Goal: Task Accomplishment & Management: Use online tool/utility

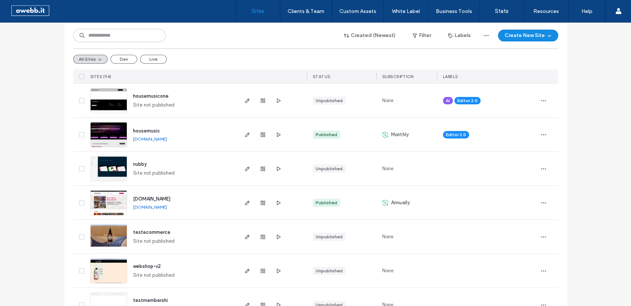
scroll to position [127, 0]
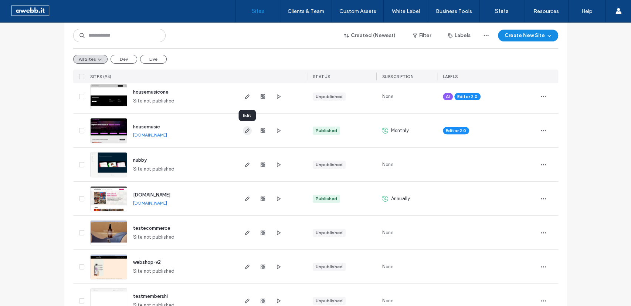
click at [244, 129] on icon "button" at bounding box center [247, 131] width 6 height 6
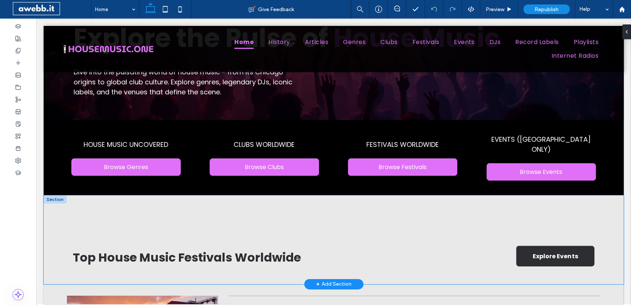
scroll to position [90, 0]
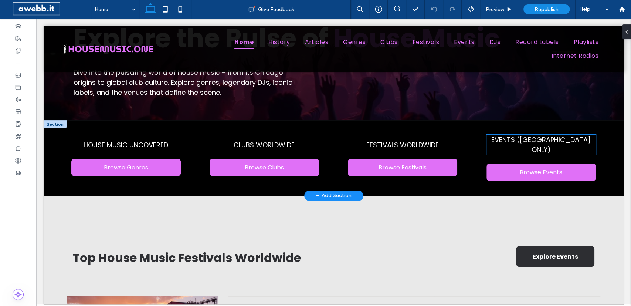
click at [516, 147] on span "EVENTS ([GEOGRAPHIC_DATA] ONLY)" at bounding box center [541, 144] width 99 height 19
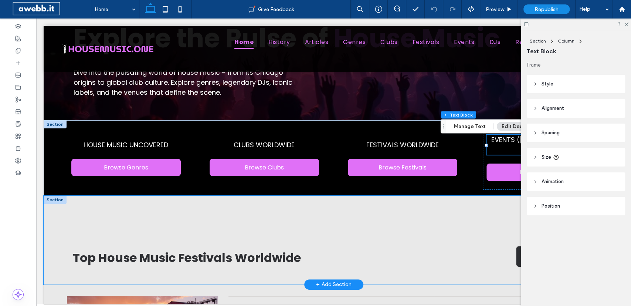
click at [391, 218] on div "Top House Music Festivals Worldwide Explore Events" at bounding box center [334, 240] width 580 height 89
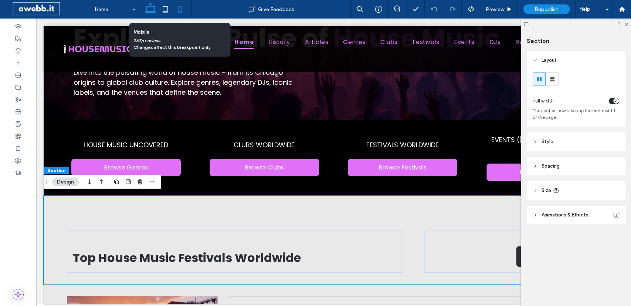
click at [181, 6] on icon at bounding box center [180, 9] width 15 height 15
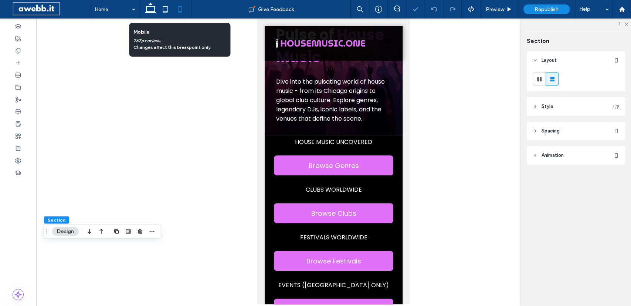
type input "*"
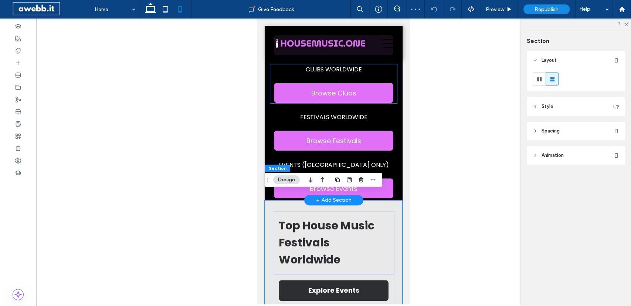
scroll to position [214, 0]
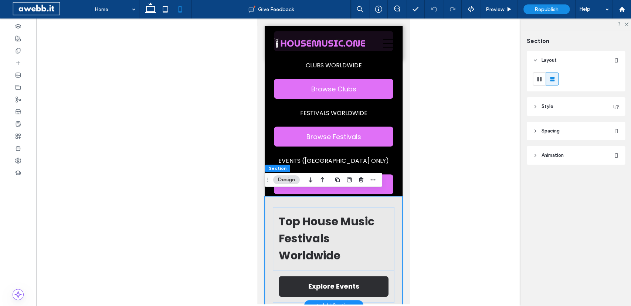
click at [395, 196] on div "Top House Music Festivals Worldwide Explore Events" at bounding box center [334, 250] width 138 height 109
click at [290, 180] on button "Design" at bounding box center [286, 179] width 27 height 9
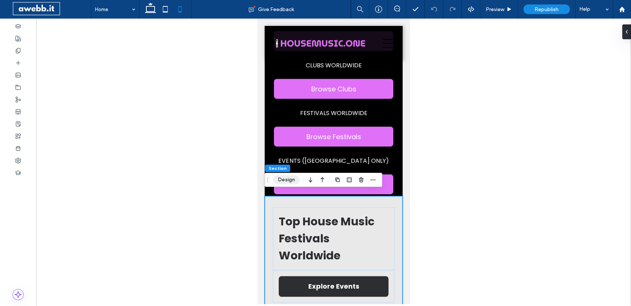
click at [286, 180] on button "Design" at bounding box center [286, 179] width 27 height 9
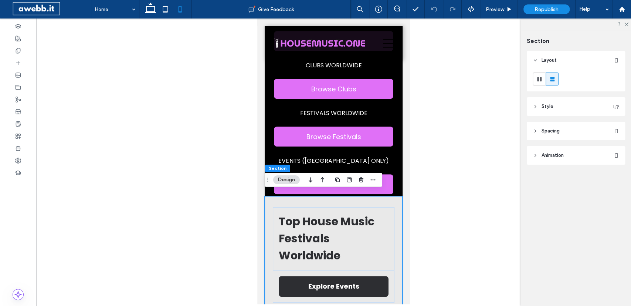
click at [554, 129] on span "Spacing" at bounding box center [551, 130] width 18 height 7
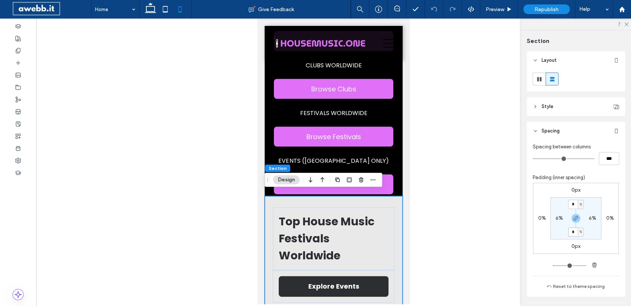
click at [574, 233] on input "*" at bounding box center [573, 231] width 10 height 9
type input "*"
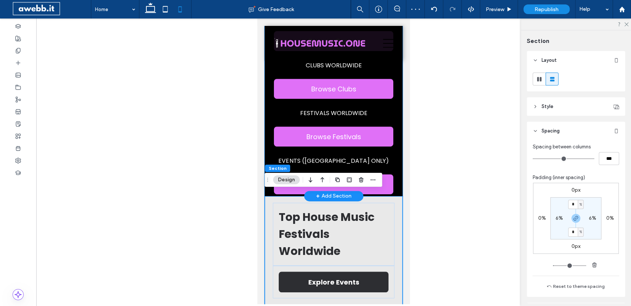
click at [402, 153] on div "HOUSE MUSIC UNCOVERED Browse Genres CLUBS WORLDWIDE Browse Clubs FESTIVALS WORL…" at bounding box center [334, 103] width 138 height 185
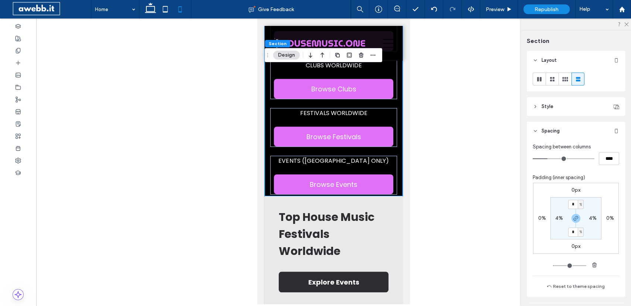
click at [578, 245] on label "0px" at bounding box center [576, 246] width 9 height 6
type input "*"
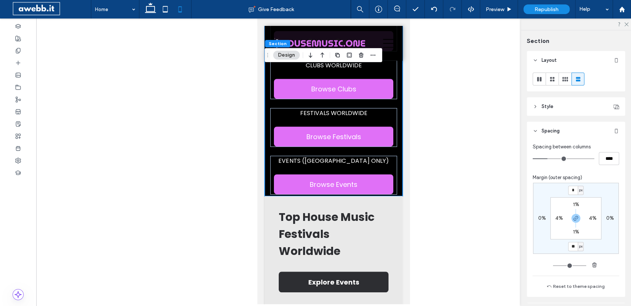
type input "**"
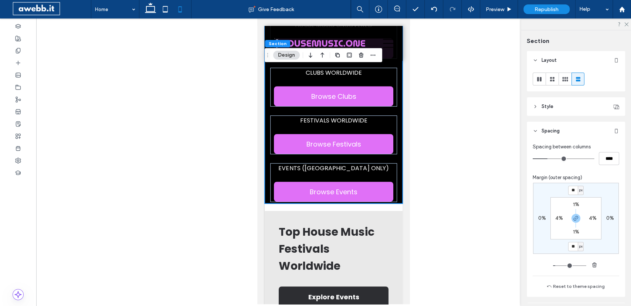
type input "*"
click at [577, 215] on span "button" at bounding box center [576, 218] width 9 height 9
type input "*"
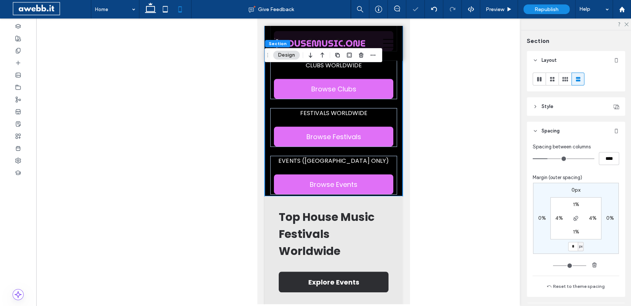
click at [577, 231] on label "1%" at bounding box center [576, 232] width 6 height 6
type input "*"
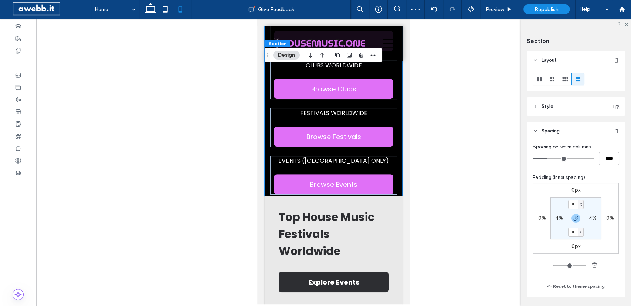
type input "*"
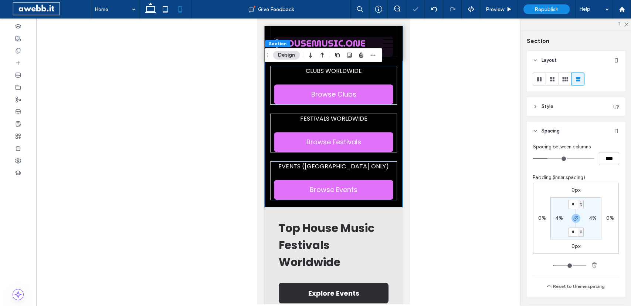
click at [577, 231] on input "*" at bounding box center [573, 231] width 10 height 9
type input "**"
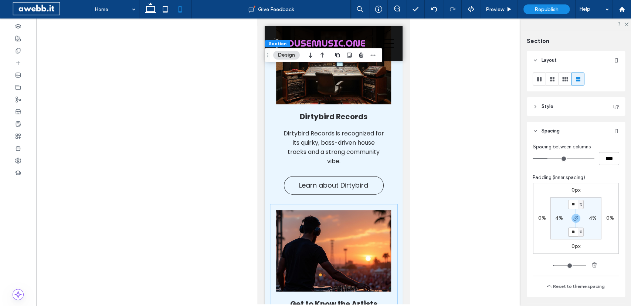
scroll to position [1879, 0]
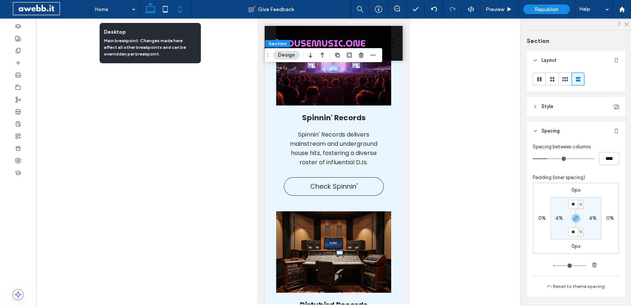
click at [150, 9] on icon at bounding box center [150, 9] width 15 height 15
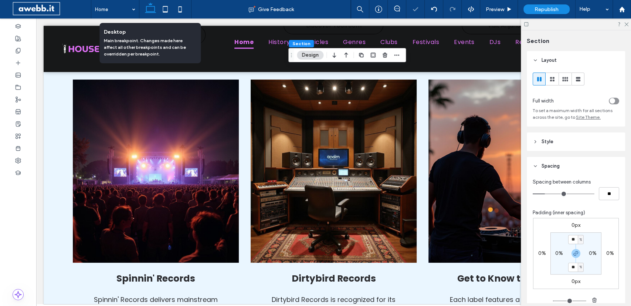
type input "*"
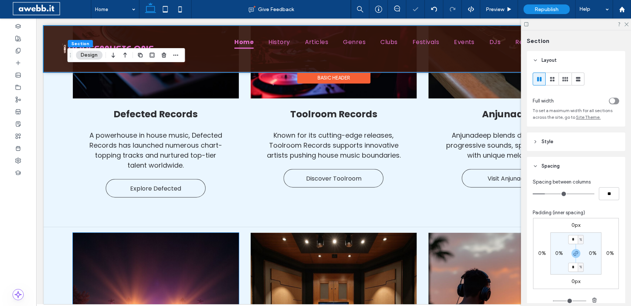
scroll to position [1111, 0]
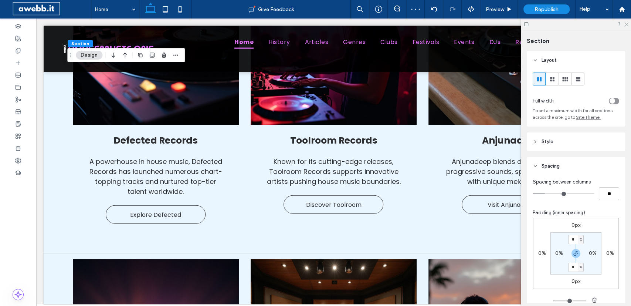
click at [627, 25] on icon at bounding box center [626, 23] width 5 height 5
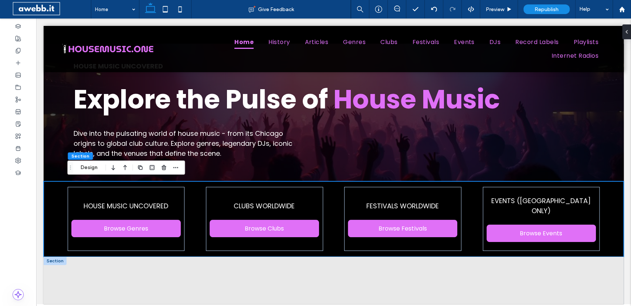
scroll to position [0, 0]
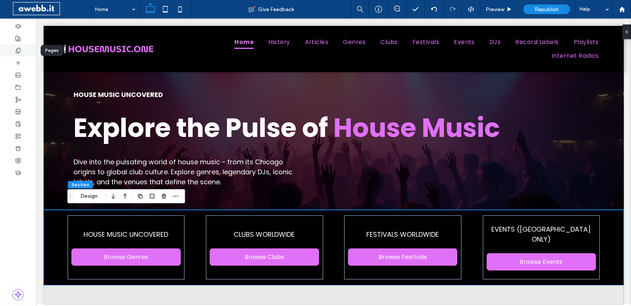
click at [18, 51] on icon at bounding box center [18, 51] width 6 height 6
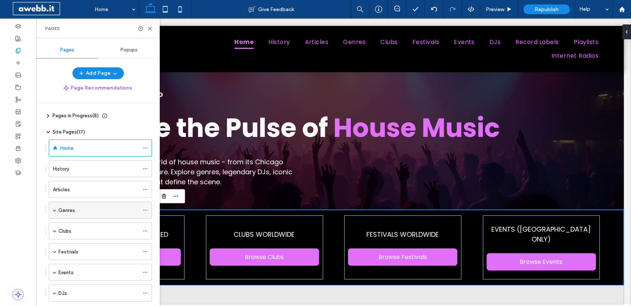
click at [57, 213] on div "Genres" at bounding box center [100, 210] width 103 height 17
click at [55, 206] on span at bounding box center [55, 210] width 4 height 16
click at [76, 226] on label "Genres page" at bounding box center [80, 227] width 29 height 13
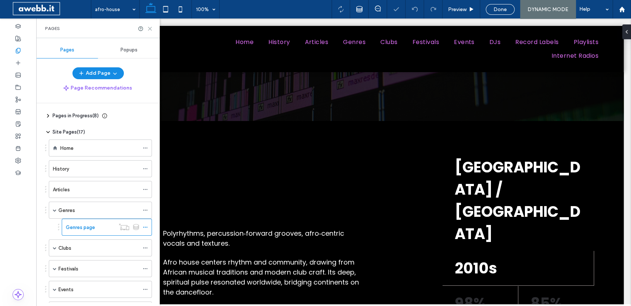
click at [151, 29] on use at bounding box center [149, 28] width 3 height 3
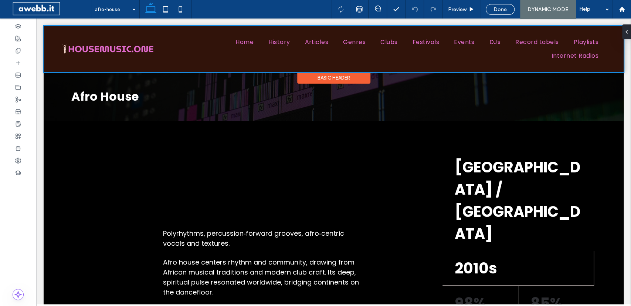
click at [316, 60] on div at bounding box center [334, 49] width 580 height 46
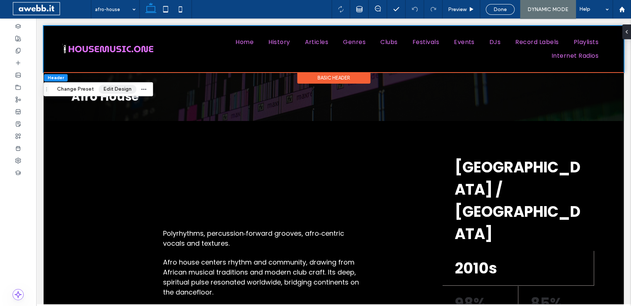
click at [107, 90] on button "Edit Design" at bounding box center [118, 89] width 38 height 9
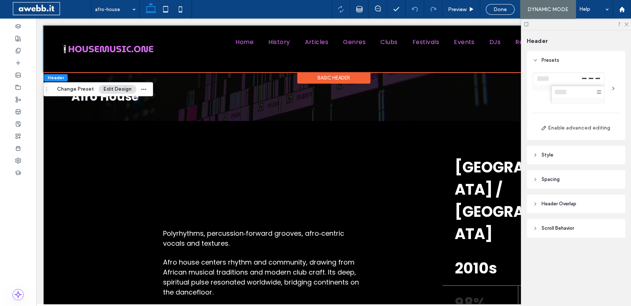
click at [553, 178] on span "Spacing" at bounding box center [551, 179] width 18 height 7
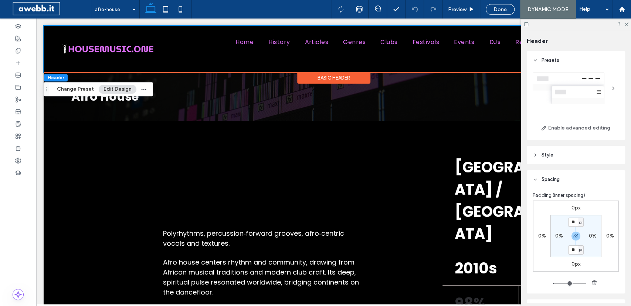
scroll to position [25, 0]
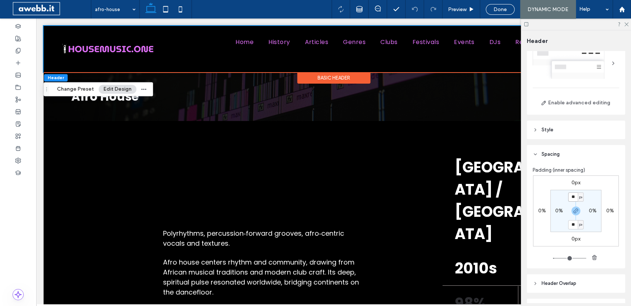
click at [574, 198] on input "**" at bounding box center [573, 196] width 10 height 9
type input "*"
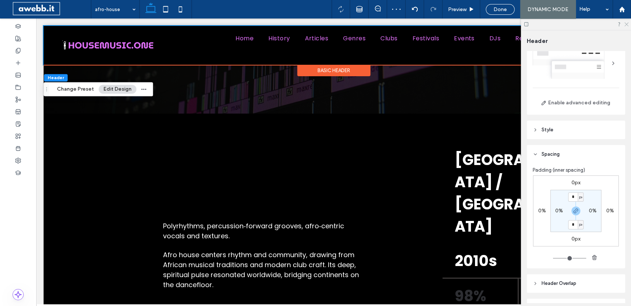
click at [626, 25] on icon at bounding box center [626, 23] width 5 height 5
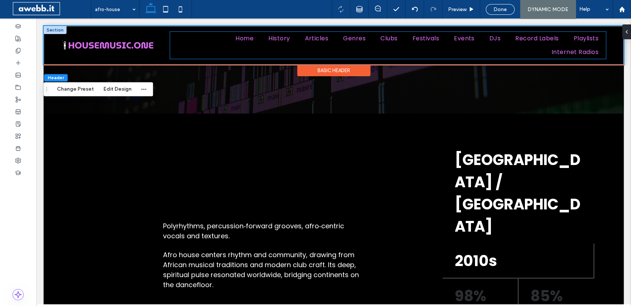
click at [233, 50] on ul "Home History Articles Genres Clubs Festivals Events DJs Record Labels Playlists…" at bounding box center [388, 45] width 436 height 27
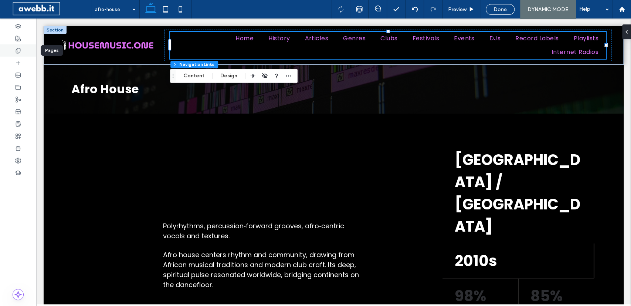
click at [17, 50] on use at bounding box center [18, 50] width 4 height 5
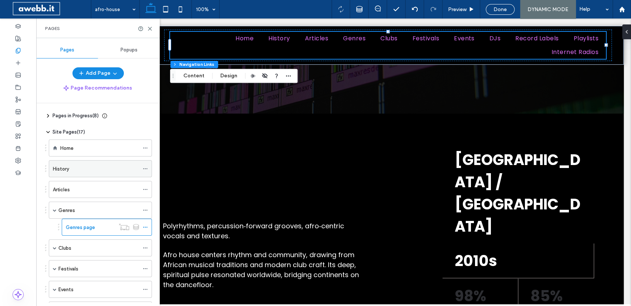
scroll to position [0, 0]
click at [148, 165] on span at bounding box center [145, 168] width 5 height 11
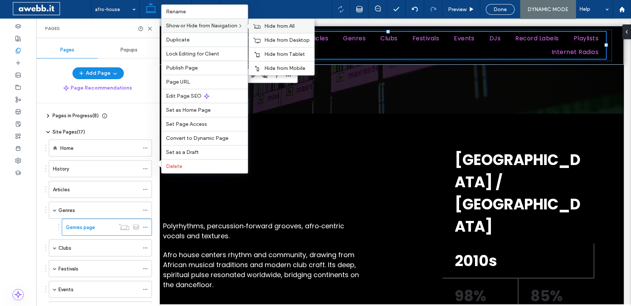
click at [283, 24] on div "Hide from All" at bounding box center [281, 26] width 65 height 14
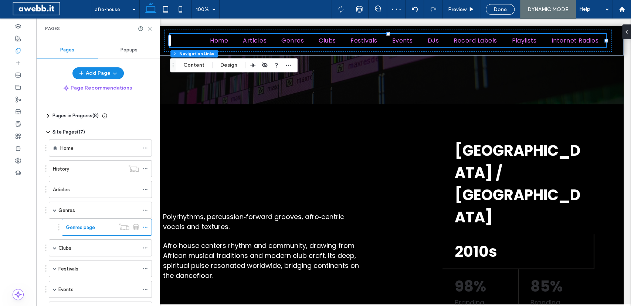
click at [148, 29] on icon at bounding box center [150, 29] width 6 height 6
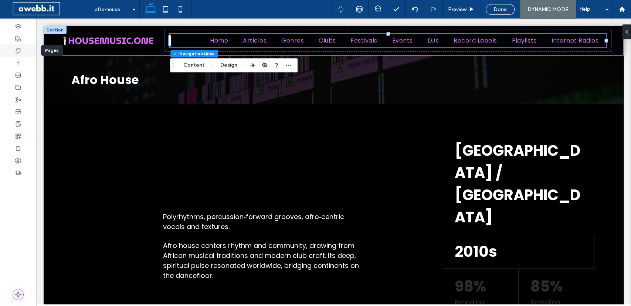
click at [22, 53] on div at bounding box center [18, 50] width 36 height 12
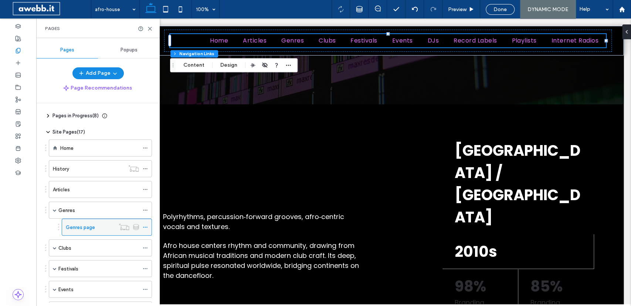
scroll to position [114, 0]
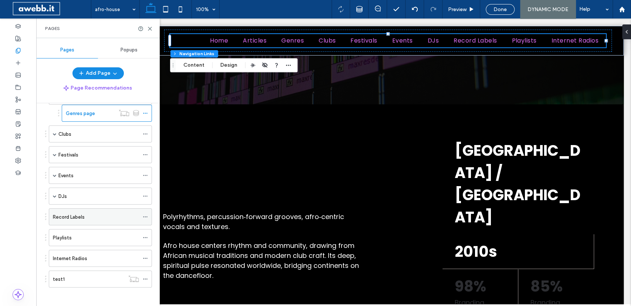
click at [77, 209] on div "Record Labels" at bounding box center [96, 217] width 86 height 16
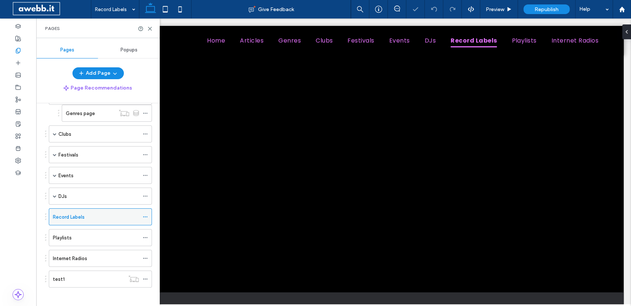
click at [148, 214] on icon at bounding box center [145, 216] width 5 height 5
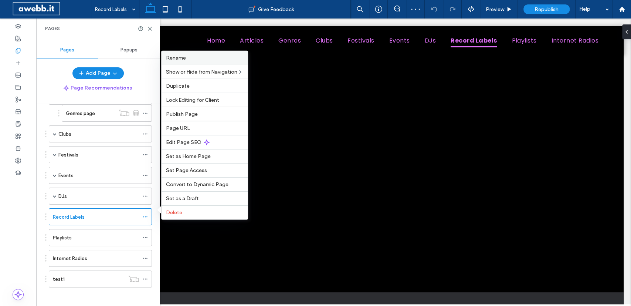
click at [210, 58] on label "Rename" at bounding box center [204, 58] width 77 height 6
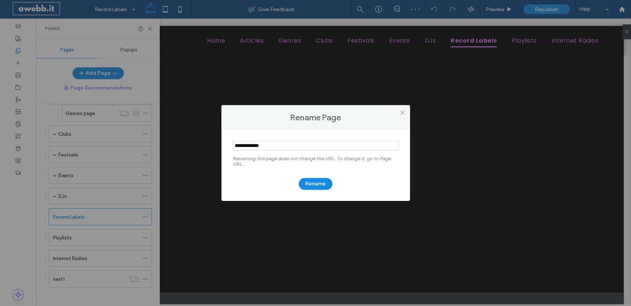
click at [242, 144] on input "notEmpty" at bounding box center [316, 146] width 166 height 10
type input "******"
click at [320, 182] on button "Rename" at bounding box center [316, 184] width 34 height 12
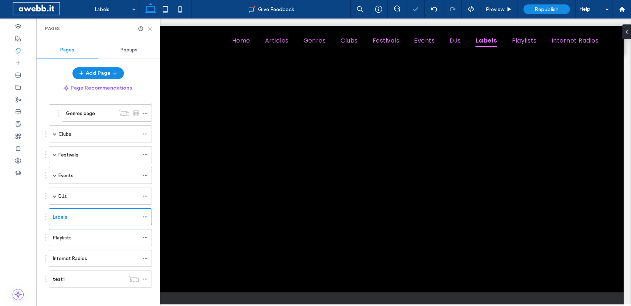
click at [150, 30] on icon at bounding box center [150, 29] width 6 height 6
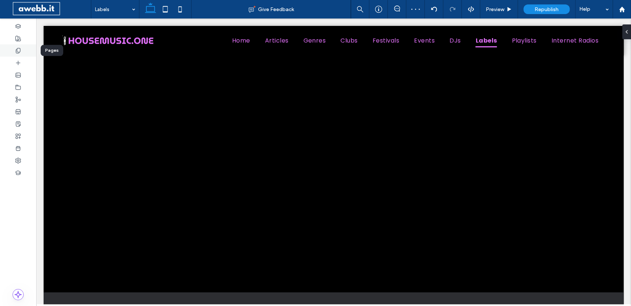
click at [17, 51] on use at bounding box center [18, 50] width 4 height 5
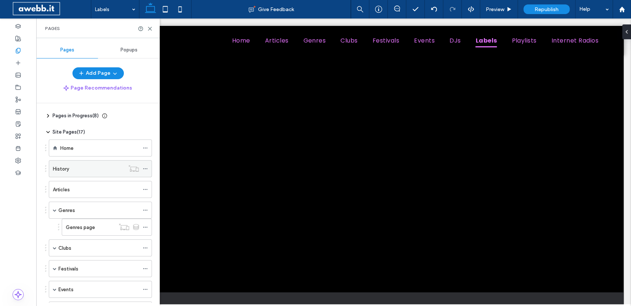
click at [148, 165] on span at bounding box center [145, 168] width 5 height 11
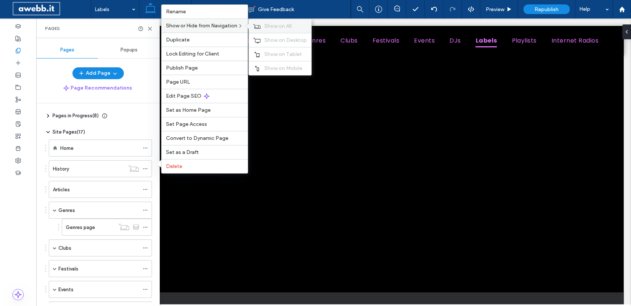
click at [270, 29] on span "Show on All" at bounding box center [277, 26] width 27 height 6
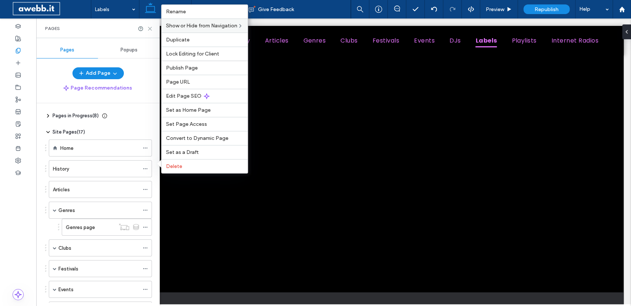
click at [150, 30] on icon at bounding box center [150, 29] width 6 height 6
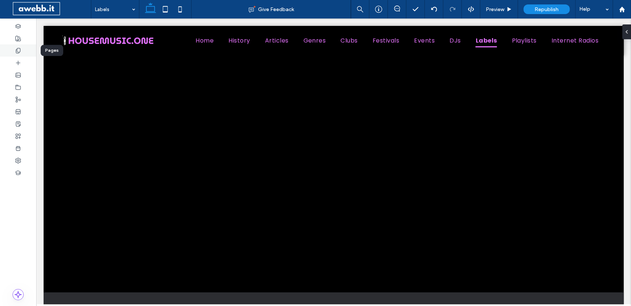
click at [20, 49] on icon at bounding box center [18, 51] width 6 height 6
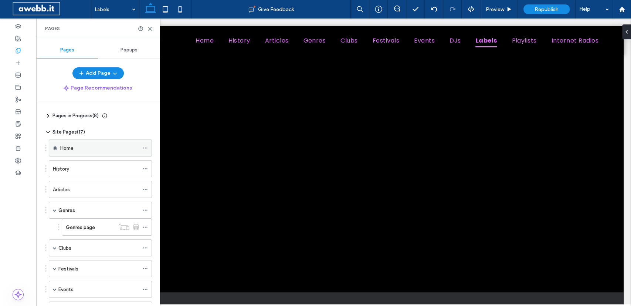
click at [64, 142] on div "Home" at bounding box center [99, 148] width 79 height 16
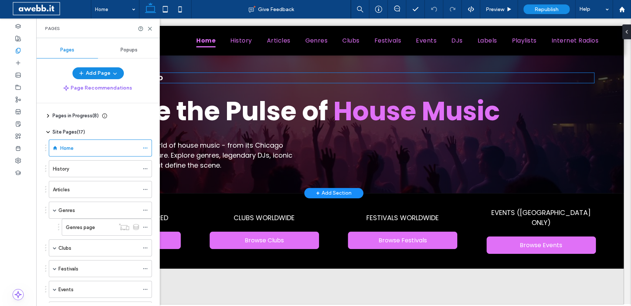
click at [214, 81] on div "House Music Uncovered Explore the Pulse of House Music Dive into the pulsating …" at bounding box center [334, 124] width 533 height 114
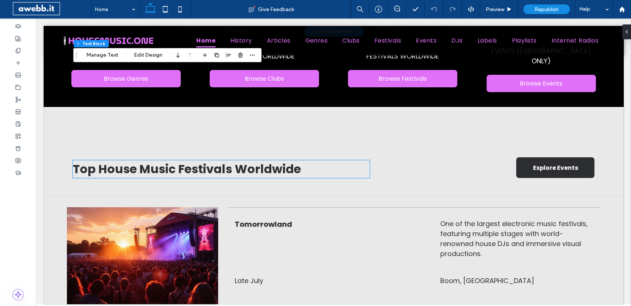
scroll to position [166, 0]
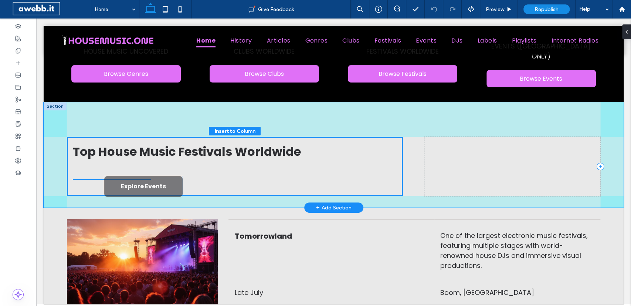
drag, startPoint x: 565, startPoint y: 162, endPoint x: 153, endPoint y: 185, distance: 412.7
click at [153, 185] on div "Top House Music Festivals Worldwide Explore Events" at bounding box center [334, 155] width 580 height 106
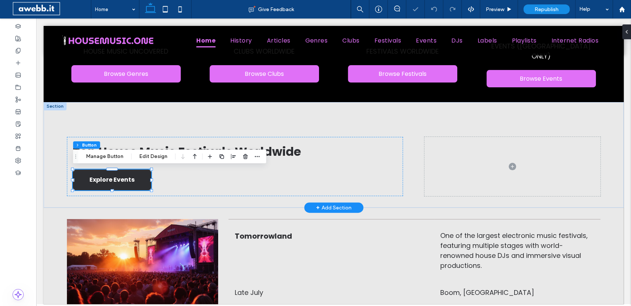
click at [352, 171] on div "Top House Music Festivals Worldwide Explore Events" at bounding box center [235, 166] width 336 height 59
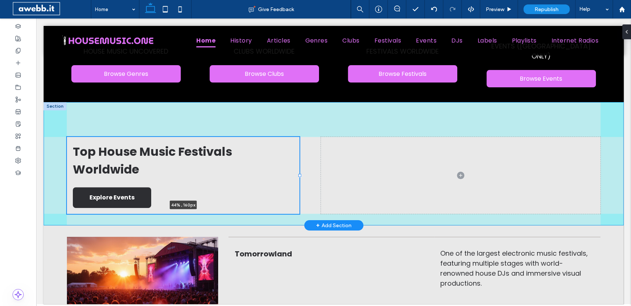
drag, startPoint x: 402, startPoint y: 165, endPoint x: 299, endPoint y: 152, distance: 104.4
click at [299, 152] on div "Top House Music Festivals Worldwide Explore Events 44% , 160px" at bounding box center [334, 164] width 580 height 124
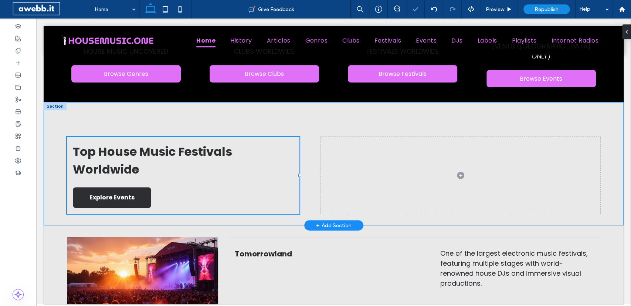
type input "**"
type input "*****"
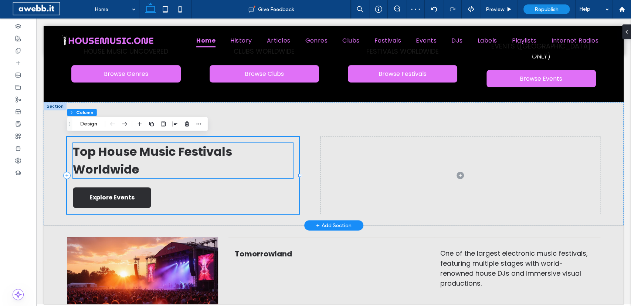
click at [271, 170] on h2 "Top House Music Festivals Worldwide" at bounding box center [183, 161] width 221 height 36
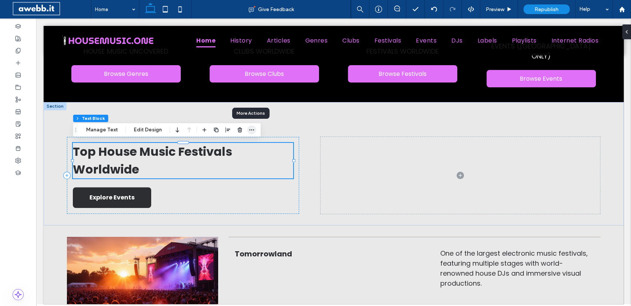
click at [249, 132] on icon "button" at bounding box center [252, 130] width 6 height 6
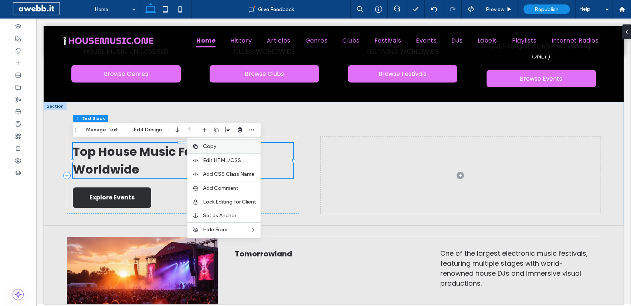
click at [219, 145] on label "Copy" at bounding box center [229, 146] width 53 height 6
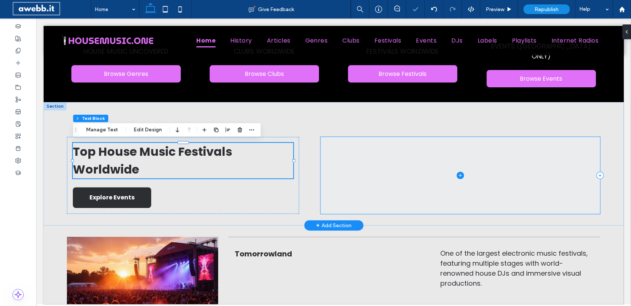
click at [438, 174] on span at bounding box center [461, 175] width 280 height 77
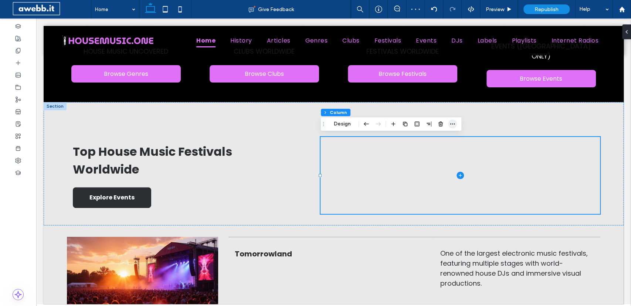
click at [455, 126] on icon "button" at bounding box center [453, 124] width 6 height 6
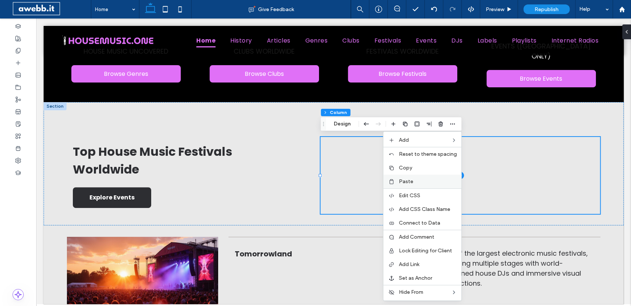
click at [413, 180] on span "Paste" at bounding box center [406, 181] width 14 height 6
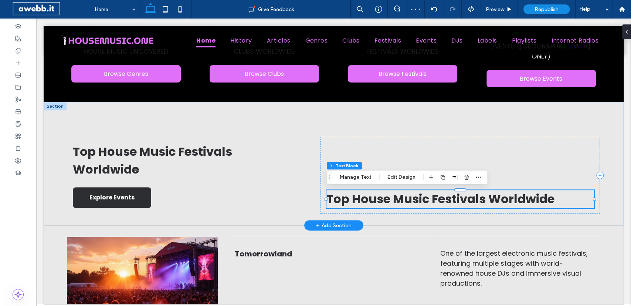
click at [366, 199] on span "Top House Music Festivals Worldwide" at bounding box center [441, 198] width 228 height 17
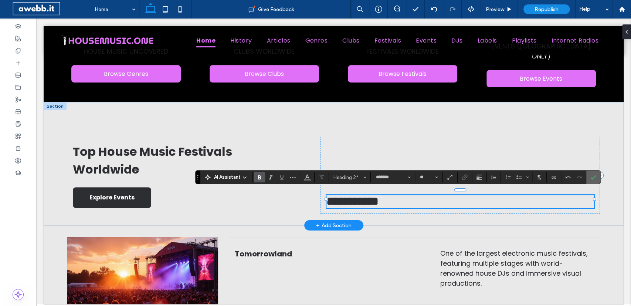
click at [591, 177] on icon "Confirm" at bounding box center [594, 177] width 6 height 6
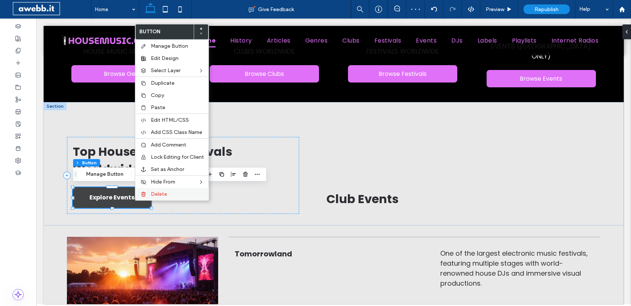
click at [143, 192] on use at bounding box center [144, 194] width 4 height 4
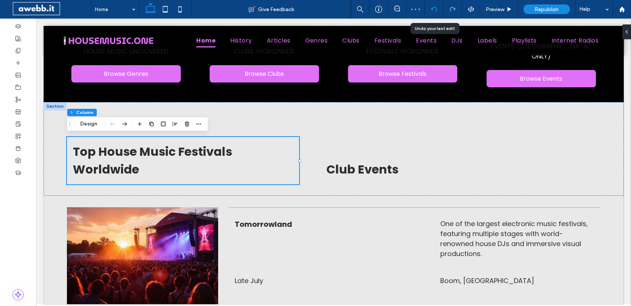
click at [433, 11] on icon at bounding box center [434, 9] width 6 height 6
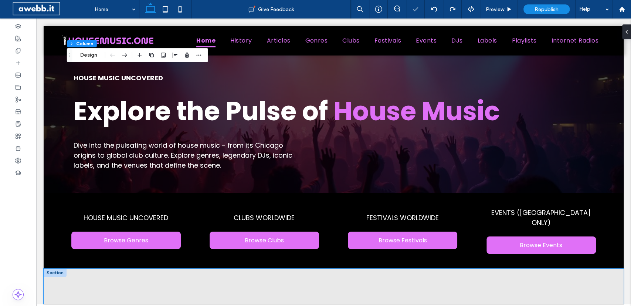
scroll to position [266, 0]
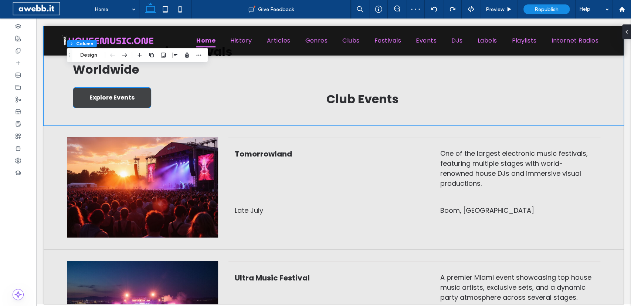
click at [125, 101] on span "Explore Events" at bounding box center [112, 97] width 45 height 9
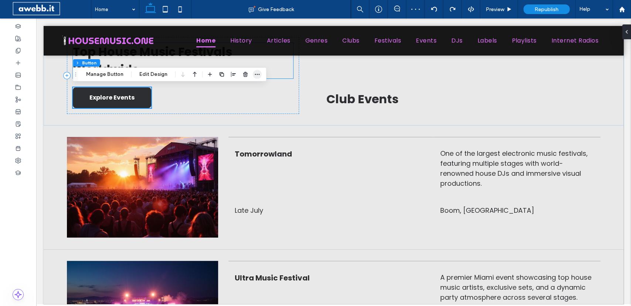
click at [260, 71] on span "button" at bounding box center [257, 74] width 9 height 9
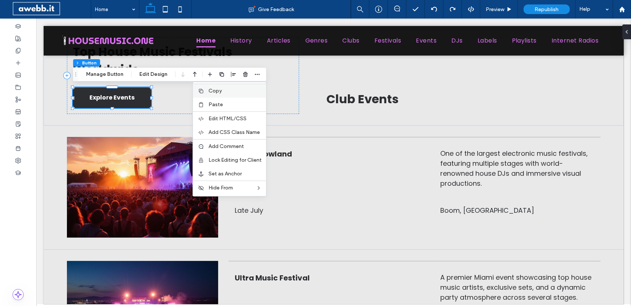
click at [226, 91] on label "Copy" at bounding box center [235, 91] width 53 height 6
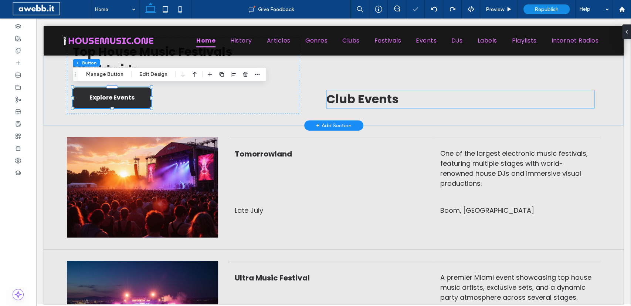
click at [360, 97] on span "Club Events" at bounding box center [363, 99] width 72 height 17
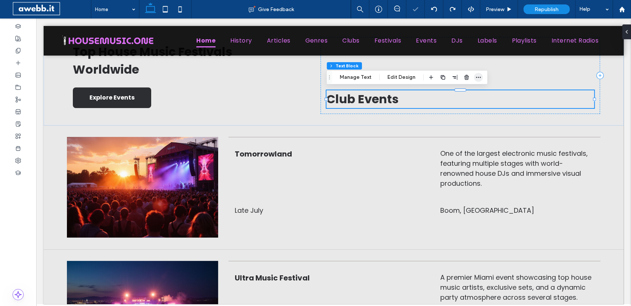
click at [478, 74] on icon "button" at bounding box center [479, 77] width 6 height 6
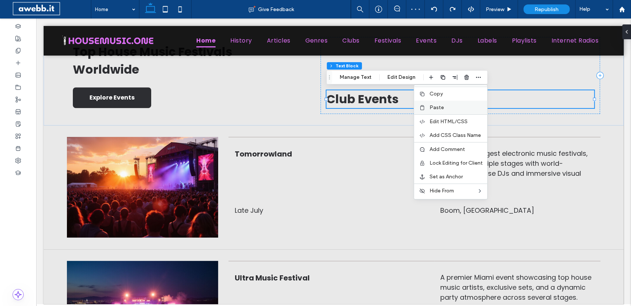
click at [438, 105] on span "Paste" at bounding box center [437, 107] width 14 height 6
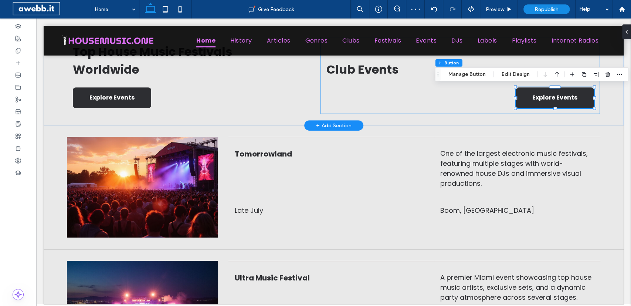
type input "**"
click at [598, 76] on span "button" at bounding box center [596, 74] width 9 height 9
click at [576, 88] on icon "flex-start" at bounding box center [577, 89] width 6 height 6
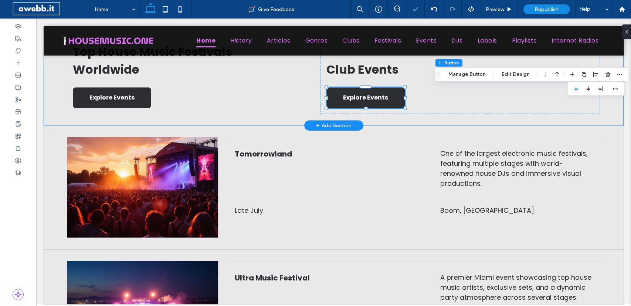
click at [311, 114] on div "Top House Music Festivals Worldwide Explore Events Club Events Explore Events" at bounding box center [334, 64] width 580 height 124
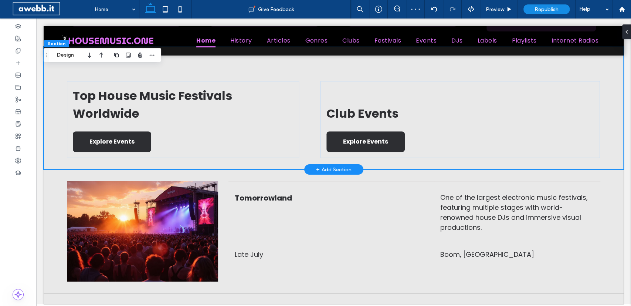
scroll to position [234, 0]
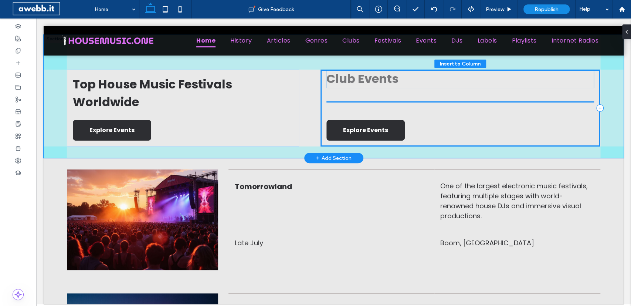
drag, startPoint x: 369, startPoint y: 102, endPoint x: 369, endPoint y: 80, distance: 22.9
click at [369, 80] on div "Club Events Explore Events" at bounding box center [461, 108] width 280 height 77
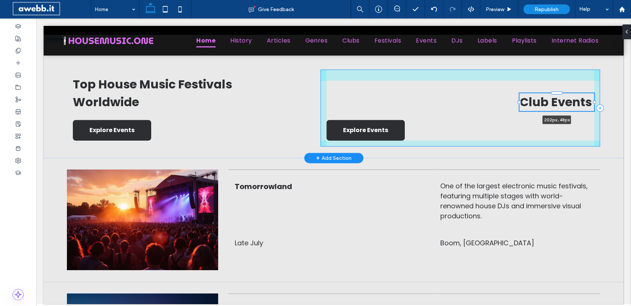
drag, startPoint x: 594, startPoint y: 101, endPoint x: 401, endPoint y: 92, distance: 193.3
click at [401, 92] on div "Top House Music Festivals Worldwide Explore Events Club Events 202px , 48px Exp…" at bounding box center [334, 97] width 580 height 124
type input "***"
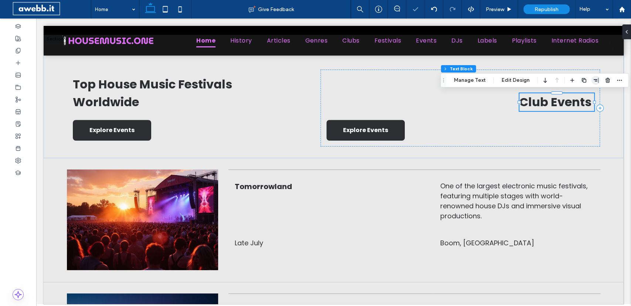
click at [592, 79] on span "button" at bounding box center [596, 80] width 9 height 9
click at [577, 92] on icon "flex-start" at bounding box center [577, 95] width 6 height 6
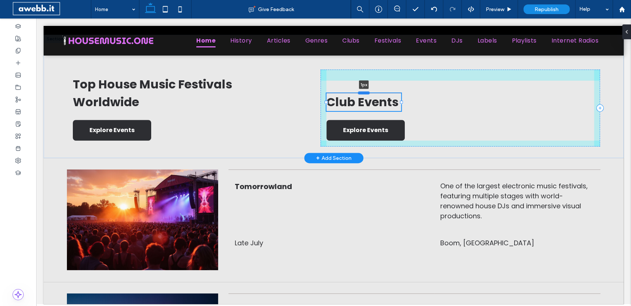
click at [365, 93] on div at bounding box center [364, 92] width 12 height 3
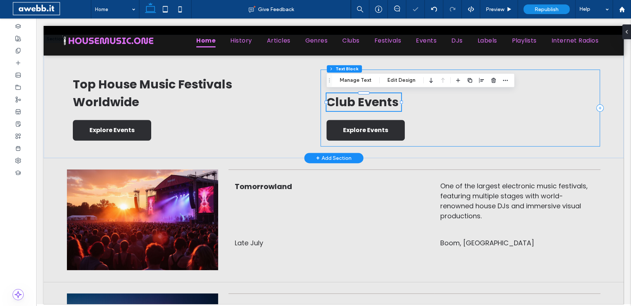
click at [424, 110] on div "Club Events 1px Explore Events" at bounding box center [461, 108] width 280 height 77
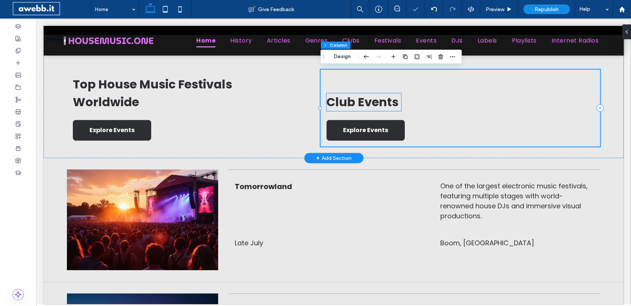
click at [347, 98] on span "Club Events" at bounding box center [363, 102] width 72 height 17
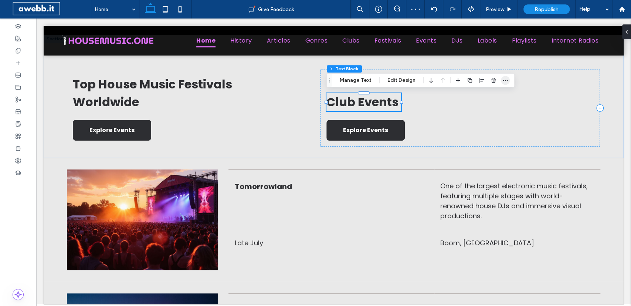
click at [506, 79] on icon "button" at bounding box center [506, 80] width 6 height 6
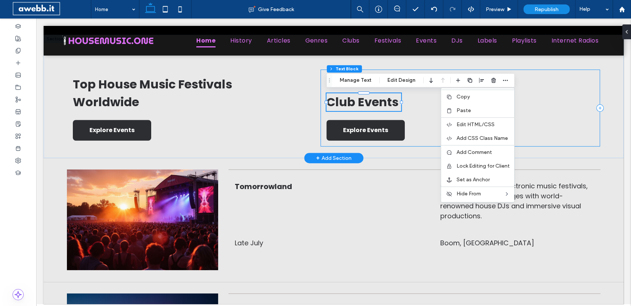
click at [421, 134] on div "Club Events Explore Events" at bounding box center [461, 108] width 280 height 77
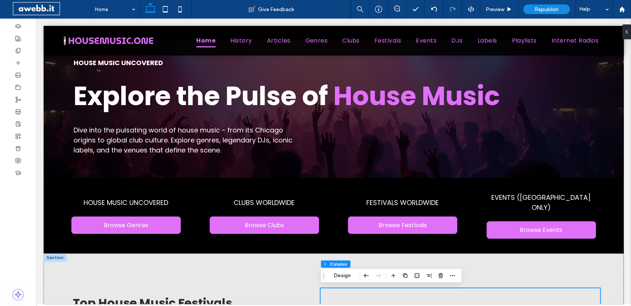
scroll to position [0, 0]
